Goal: Find specific page/section: Find specific page/section

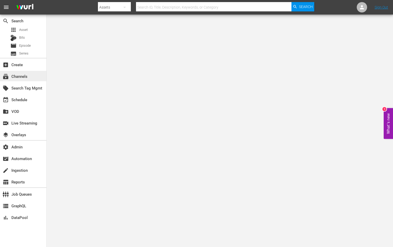
click at [29, 77] on div "subscriptions Channels" at bounding box center [23, 76] width 46 height 10
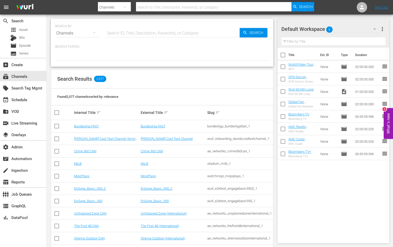
click at [111, 34] on input "text" at bounding box center [173, 33] width 134 height 12
paste input "plaion_pictures_gmbh_commissariomontalbano_1"
type input "plaion_pictures_gmbh_commissariomontalbano_1"
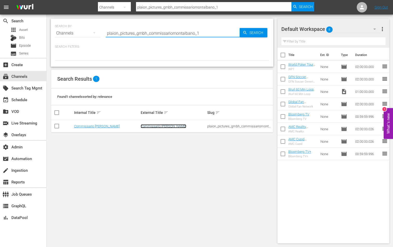
click at [159, 124] on link "Commissario [PERSON_NAME]" at bounding box center [164, 126] width 46 height 4
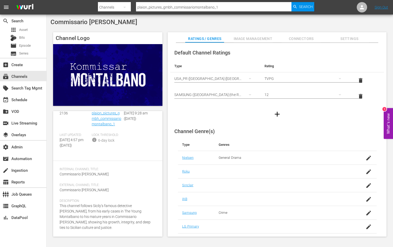
scroll to position [40, 0]
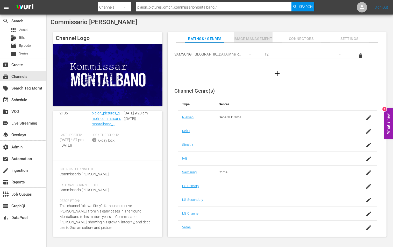
click at [262, 33] on button "Image Management" at bounding box center [253, 37] width 39 height 10
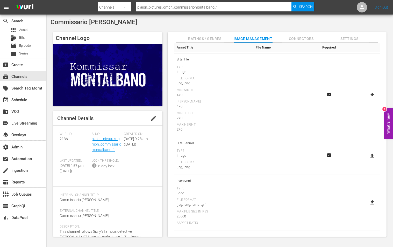
scroll to position [5, 0]
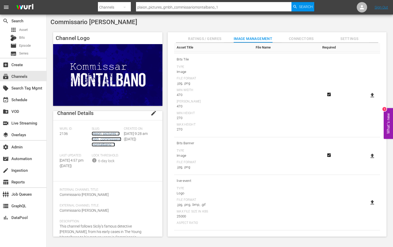
click at [104, 137] on link "plaion_pictures_gmbh_commissariomontalbano_1" at bounding box center [107, 138] width 30 height 15
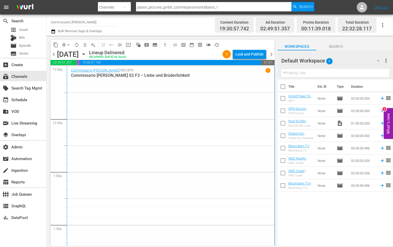
click at [199, 47] on span "preview_outlined" at bounding box center [200, 44] width 5 height 5
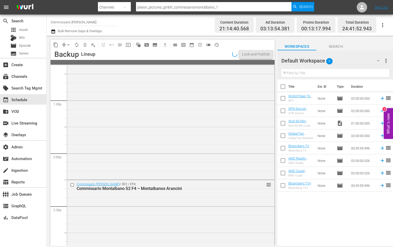
scroll to position [1768, 0]
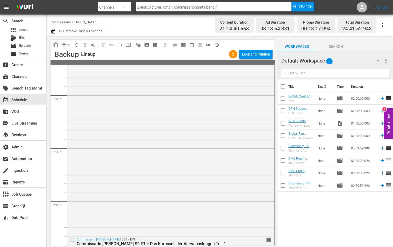
click at [167, 123] on div "Commissario [PERSON_NAME] / SE6 / EP2: Commissario Montalbano S6 F2 – Der Tanz …" at bounding box center [170, 117] width 207 height 233
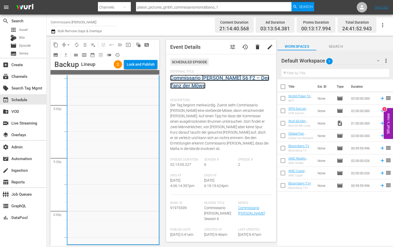
click at [189, 80] on link "Commissario [PERSON_NAME] S6 F2 – Der Tanz der Möwe" at bounding box center [219, 82] width 99 height 14
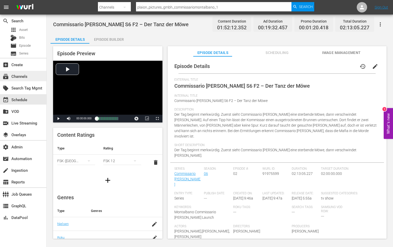
click at [35, 80] on div "subscriptions Channels" at bounding box center [23, 76] width 46 height 10
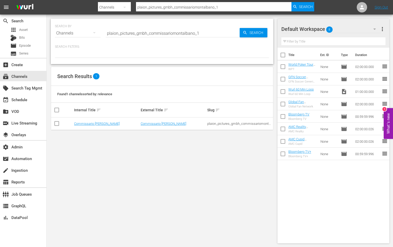
click at [118, 34] on input "plaion_pictures_gmbh_commissariomontalbano_1" at bounding box center [173, 33] width 134 height 12
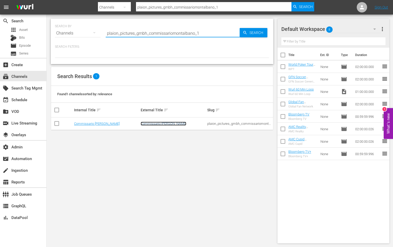
click at [159, 123] on link "Commissario [PERSON_NAME]" at bounding box center [164, 124] width 46 height 4
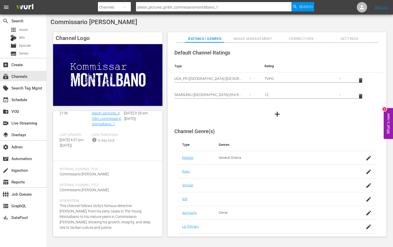
scroll to position [40, 0]
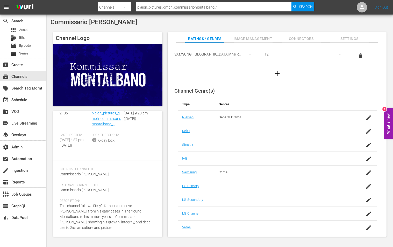
click at [243, 33] on button "Image Management" at bounding box center [253, 37] width 39 height 10
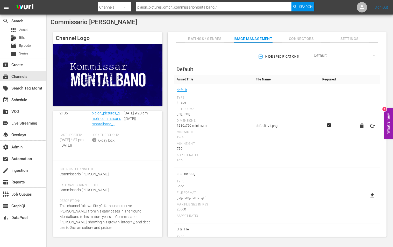
scroll to position [31, 0]
click at [108, 119] on link "plaion_pictures_gmbh_commissariomontalbano_1" at bounding box center [107, 118] width 30 height 15
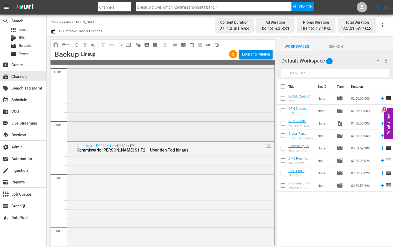
scroll to position [468, 0]
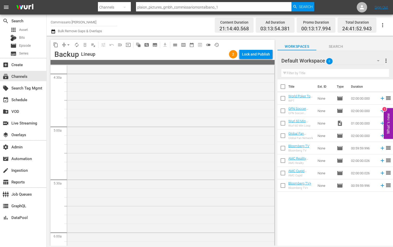
click at [160, 92] on div "Commissario [PERSON_NAME] / SE1 / EP3: Commissario Montalbano S1 F3 – Tödliche …" at bounding box center [170, 151] width 207 height 216
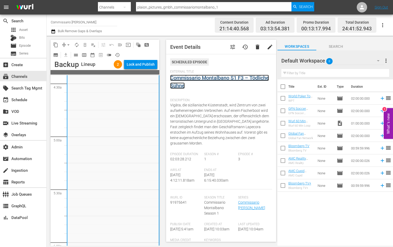
click at [196, 79] on link "Commissario Montalbano S1 F3 – Tödliche Sühne" at bounding box center [219, 82] width 99 height 14
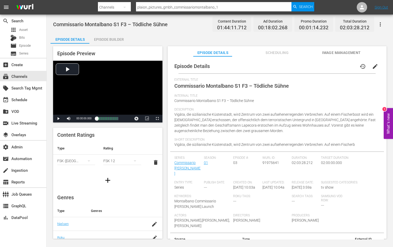
scroll to position [75, 0]
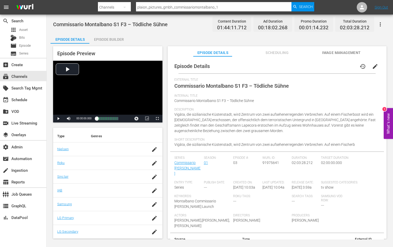
click at [338, 51] on span "Image Management" at bounding box center [341, 53] width 39 height 6
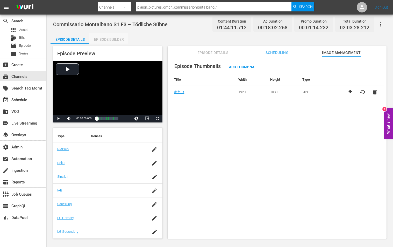
click at [105, 38] on div "Episode Builder" at bounding box center [108, 39] width 39 height 12
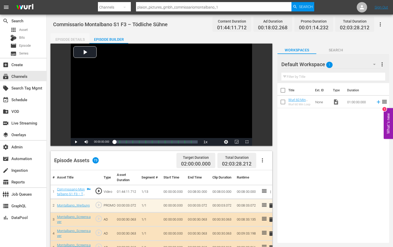
click at [69, 37] on div "Episode Details" at bounding box center [70, 39] width 39 height 12
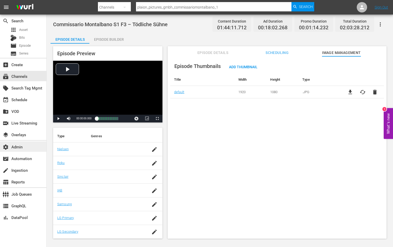
click at [35, 147] on div "settings Admin" at bounding box center [23, 146] width 46 height 10
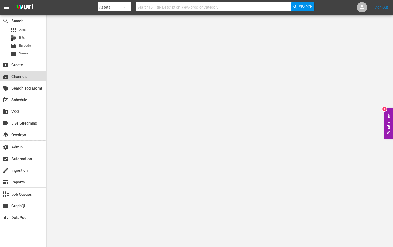
click at [31, 78] on div "subscriptions Channels" at bounding box center [23, 76] width 46 height 10
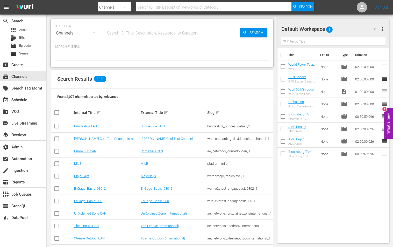
click at [126, 35] on input "text" at bounding box center [173, 33] width 134 height 12
paste input "aenetworks_iceroadtruckers_2"
type input "aenetworks_iceroadtruckers_2"
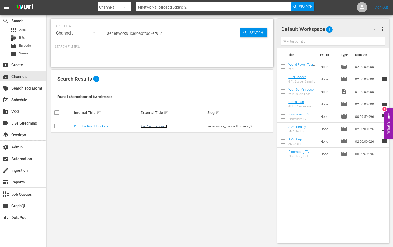
click at [148, 126] on link "Ice Road Truckers" at bounding box center [154, 126] width 26 height 4
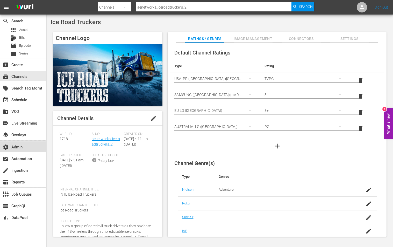
click at [13, 150] on div "settings Admin" at bounding box center [23, 146] width 46 height 10
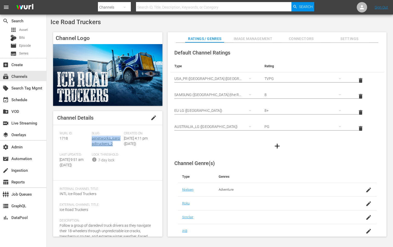
drag, startPoint x: 115, startPoint y: 143, endPoint x: 92, endPoint y: 138, distance: 23.6
click at [92, 138] on div "Slug: aenetworks_iceroadtruckers_2" at bounding box center [108, 141] width 32 height 21
copy link "aenetworks_iceroadtruckers_2"
